Goal: Navigation & Orientation: Find specific page/section

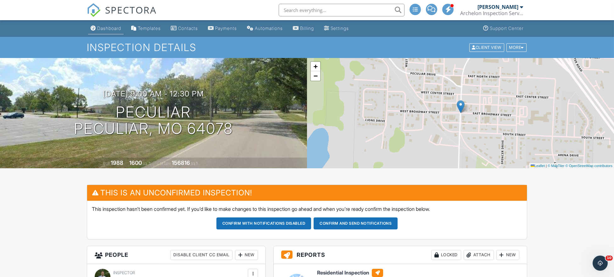
click at [108, 30] on div "Dashboard" at bounding box center [109, 27] width 24 height 5
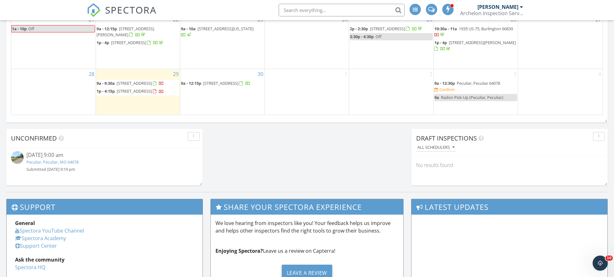
scroll to position [519, 0]
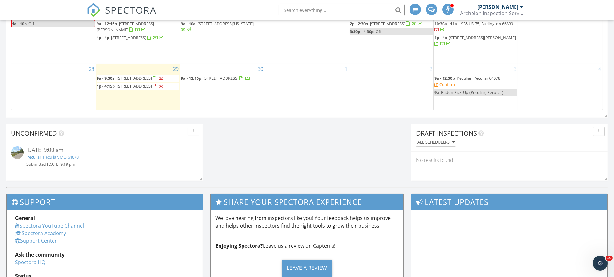
click at [462, 75] on span "Peculiar, Peculiar 64078" at bounding box center [478, 78] width 43 height 6
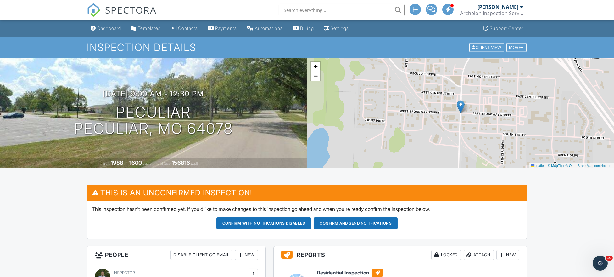
click at [97, 26] on link "Dashboard" at bounding box center [106, 29] width 36 height 12
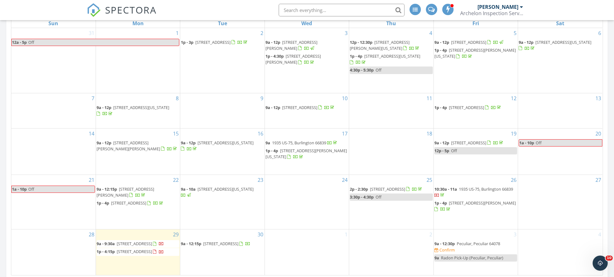
scroll to position [378, 0]
